Goal: Task Accomplishment & Management: Manage account settings

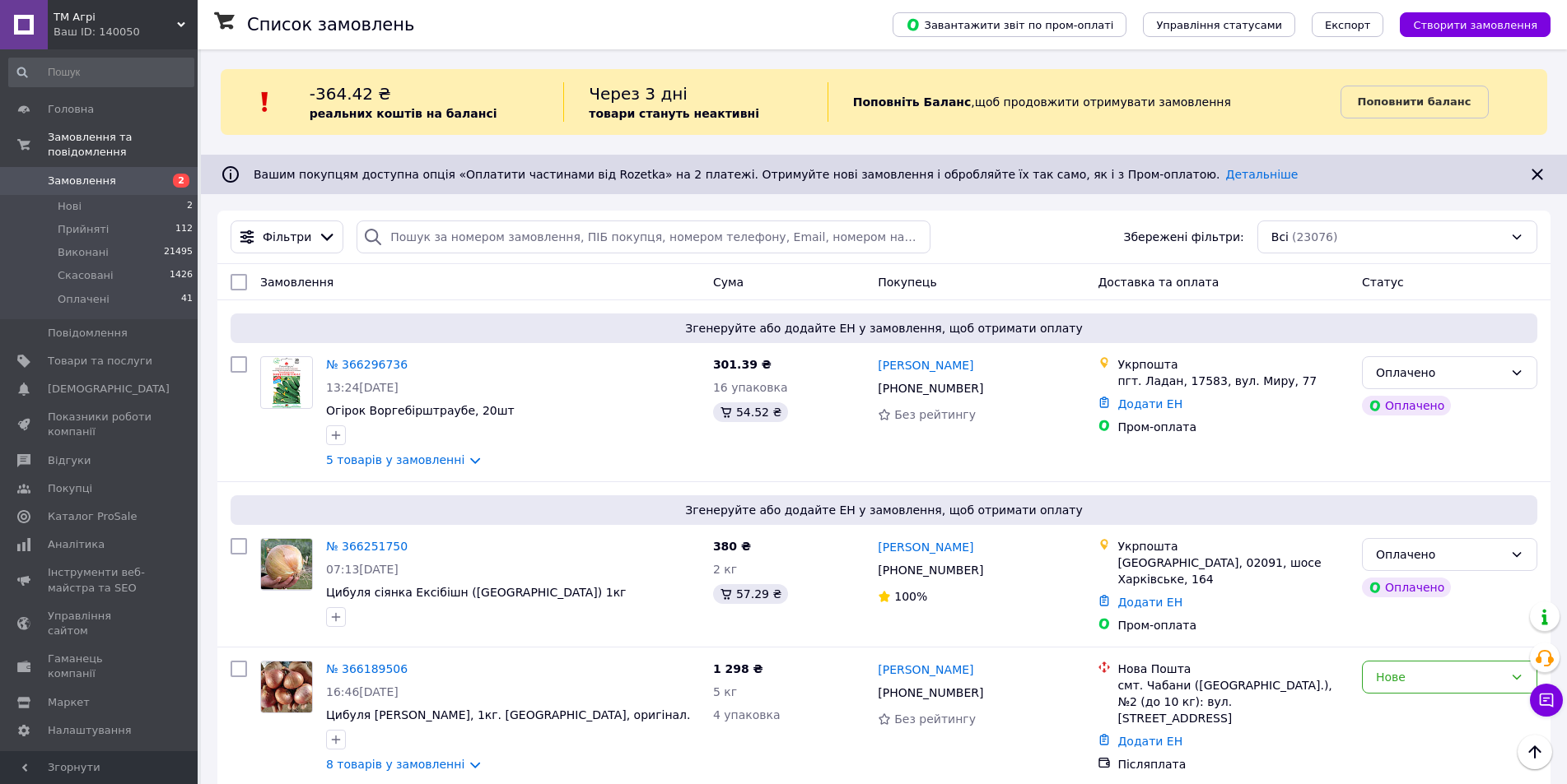
scroll to position [165, 0]
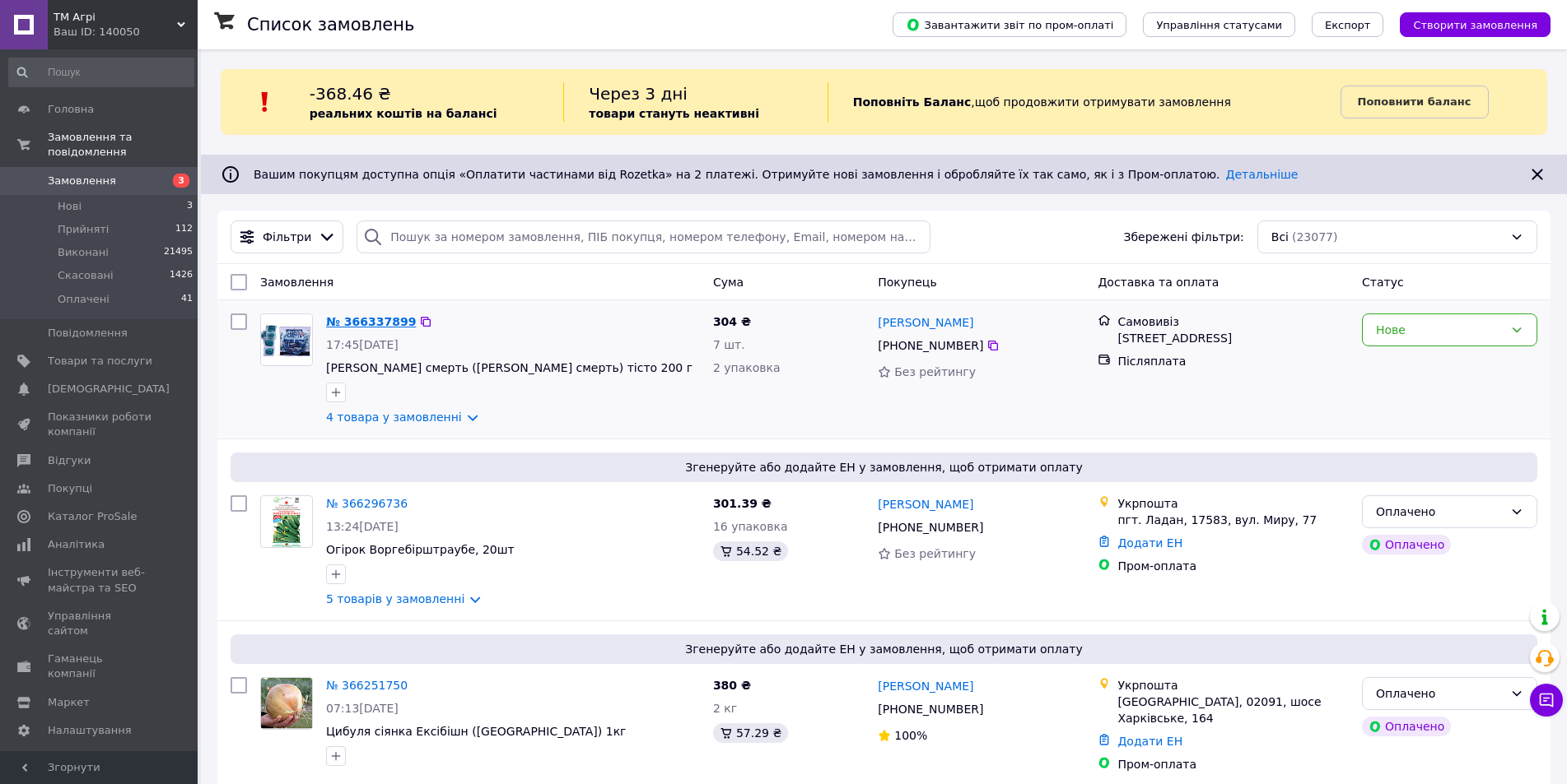
click at [344, 319] on link "№ 366337899" at bounding box center [371, 322] width 89 height 14
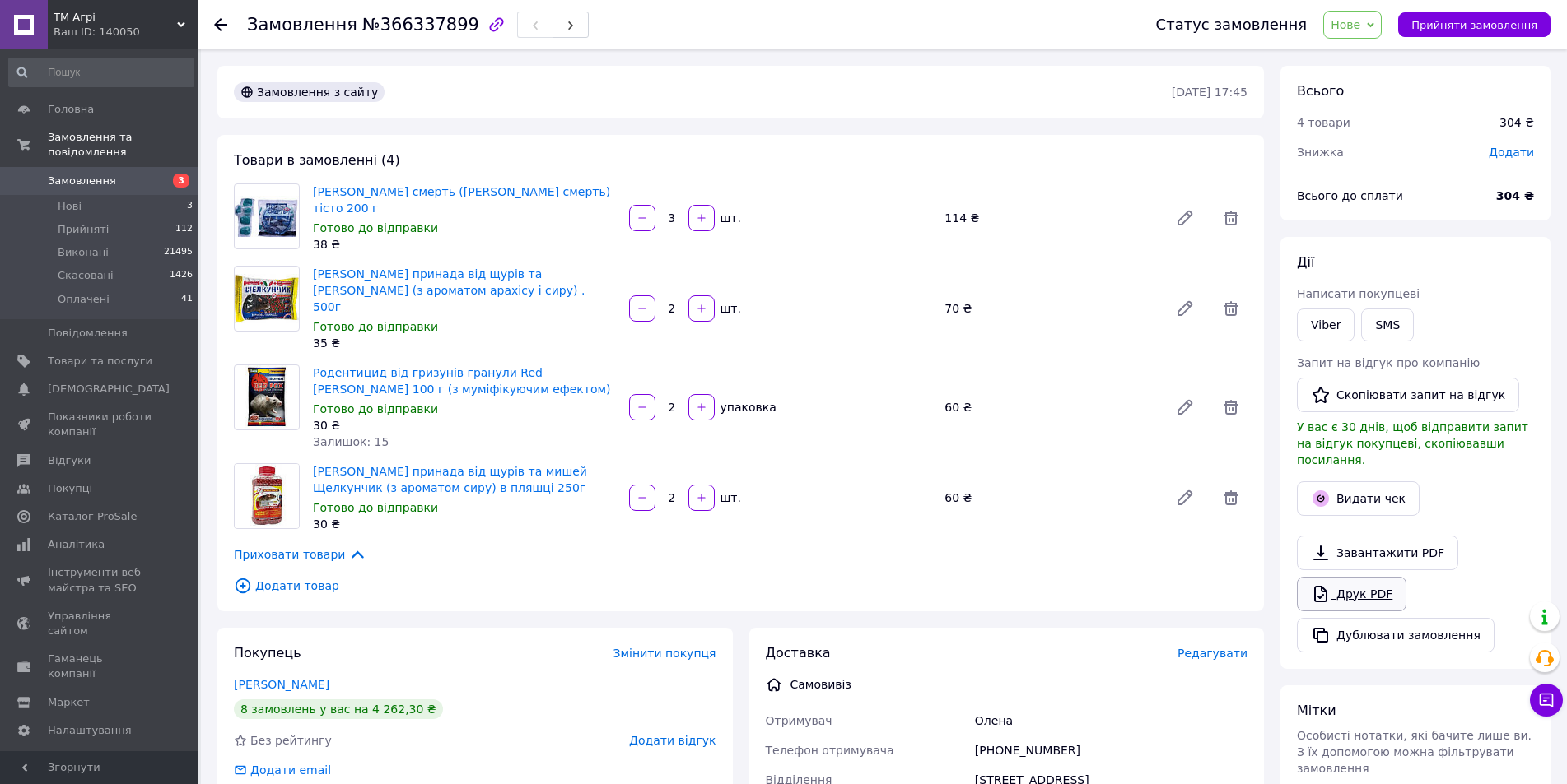
click at [1370, 577] on link "Друк PDF" at bounding box center [1352, 594] width 110 height 35
click at [48, 174] on span "Замовлення" at bounding box center [82, 181] width 68 height 15
